Goal: Check status: Check status

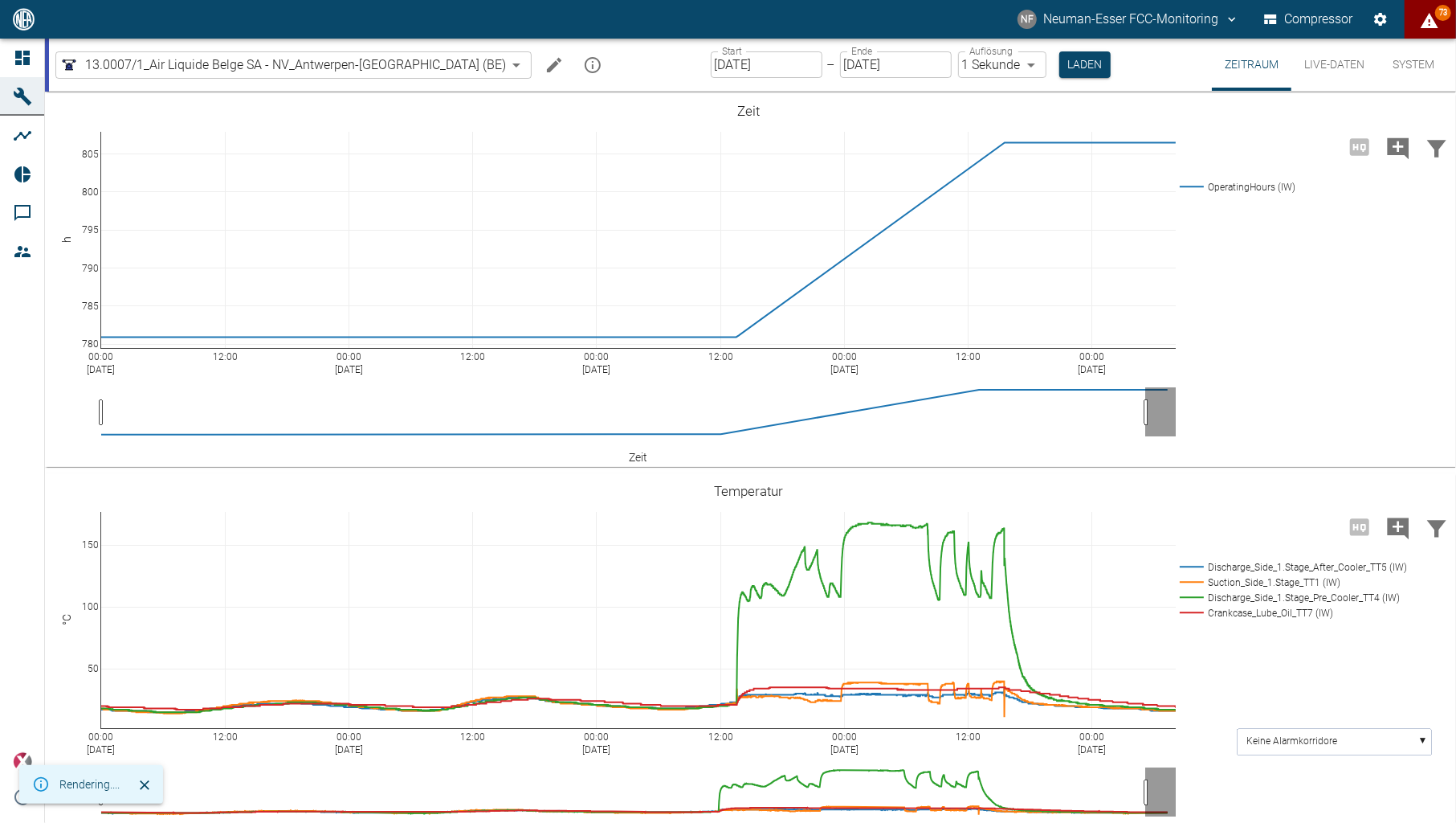
scroll to position [446, 0]
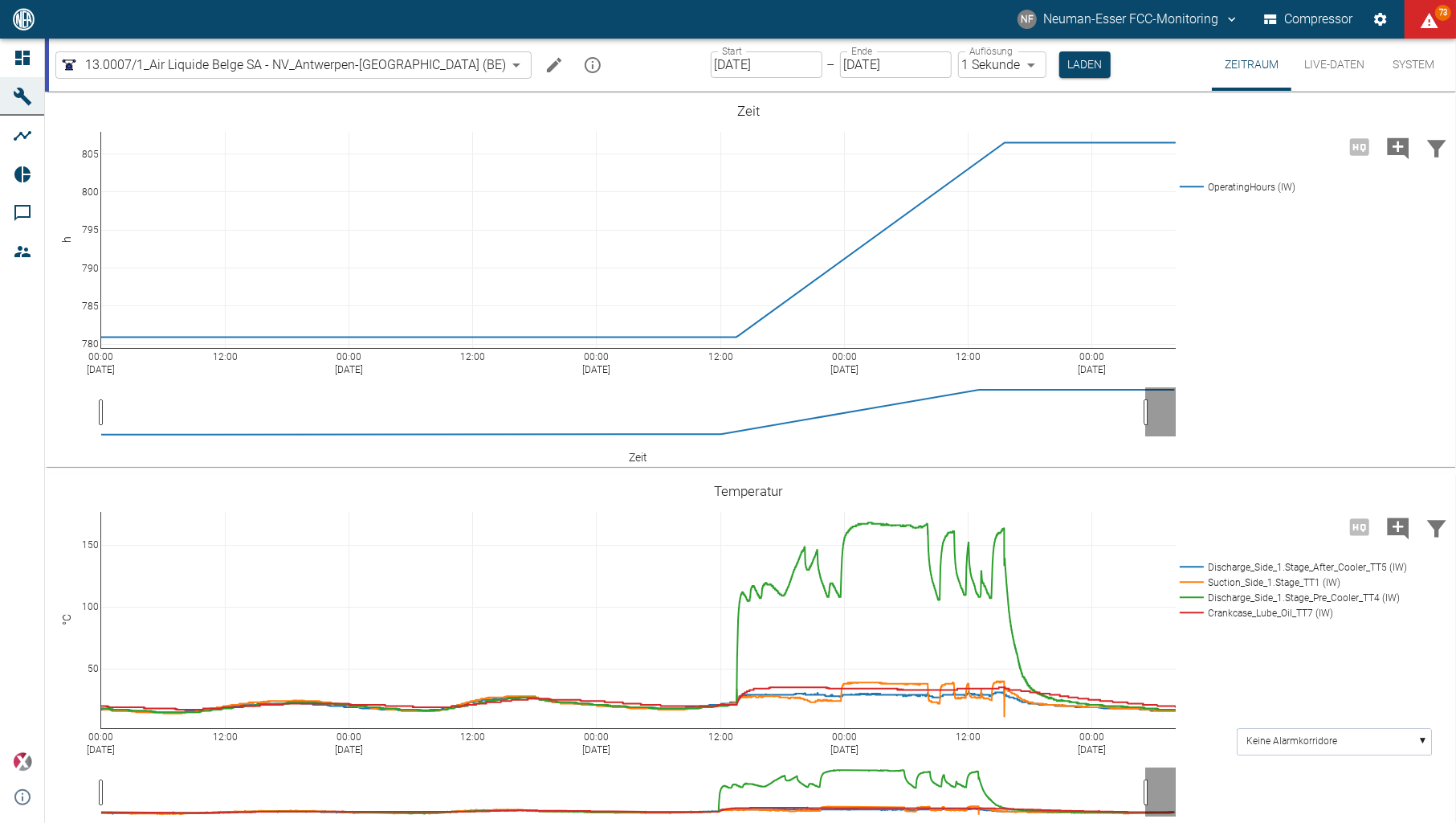
scroll to position [446, 0]
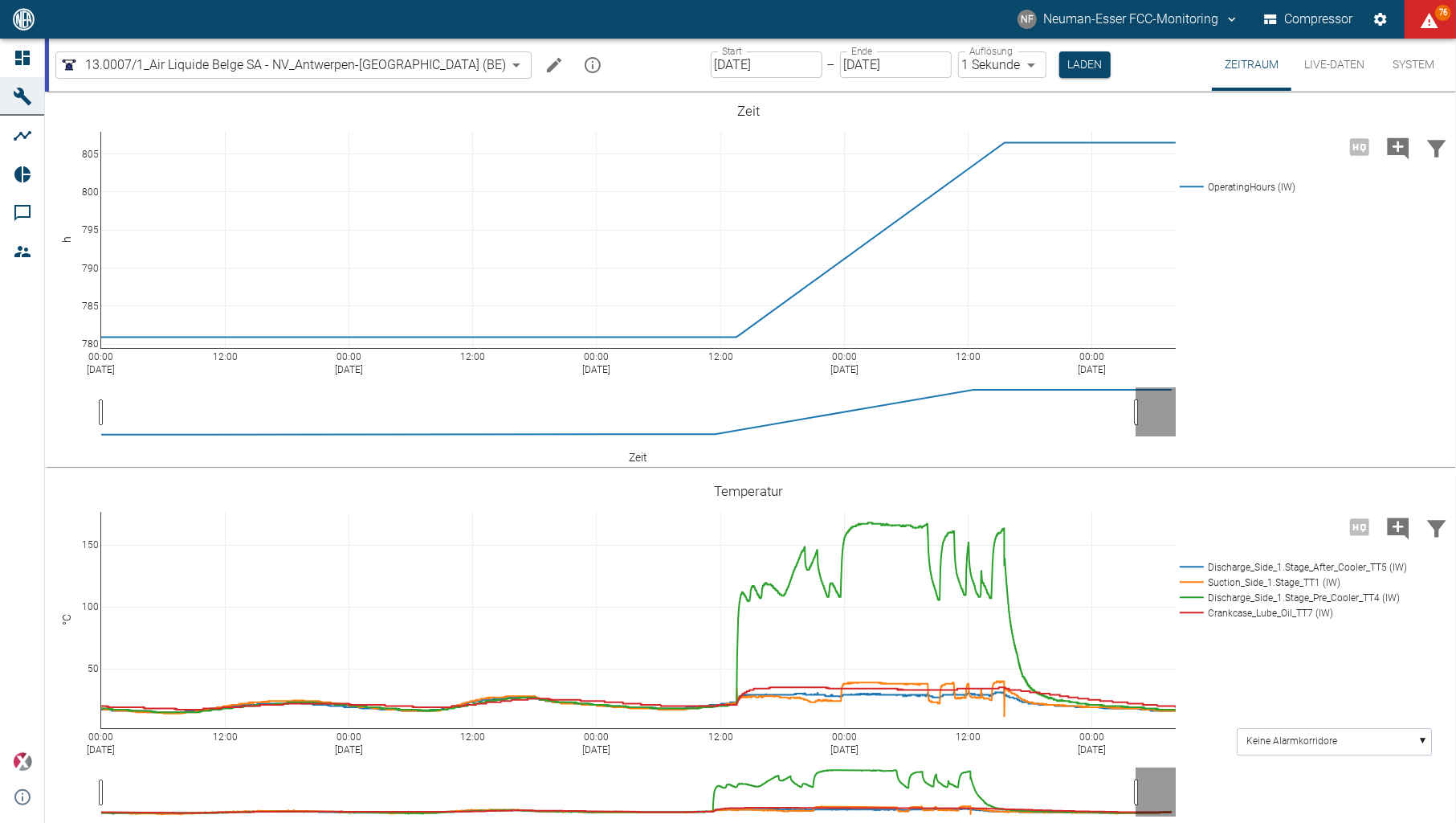
scroll to position [446, 0]
